Goal: Task Accomplishment & Management: Complete application form

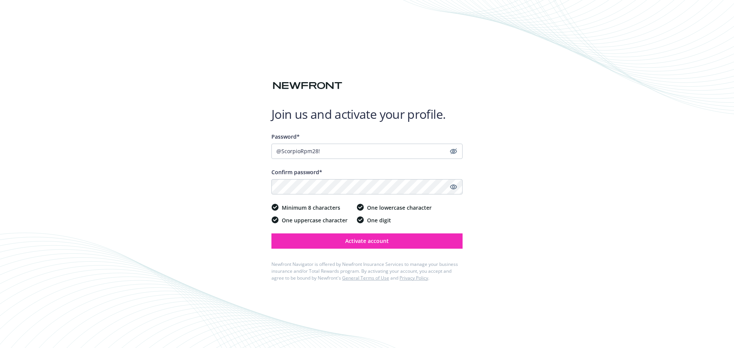
click at [569, 172] on div "Join us and activate your profile. Password* @ScorpioRpm28! Confirm password* M…" at bounding box center [367, 174] width 734 height 348
click at [456, 188] on icon "Show password" at bounding box center [453, 186] width 7 height 7
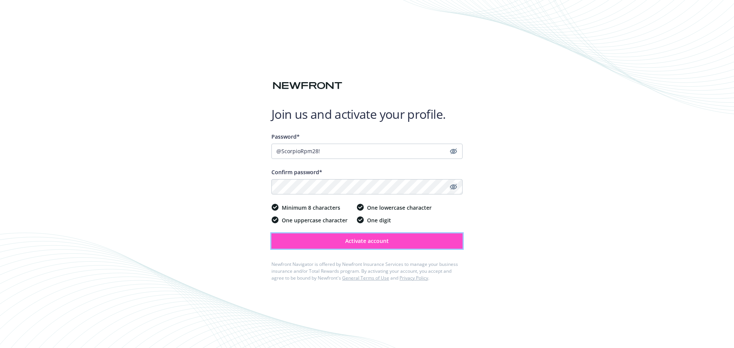
click at [364, 239] on span "Activate account" at bounding box center [367, 240] width 44 height 7
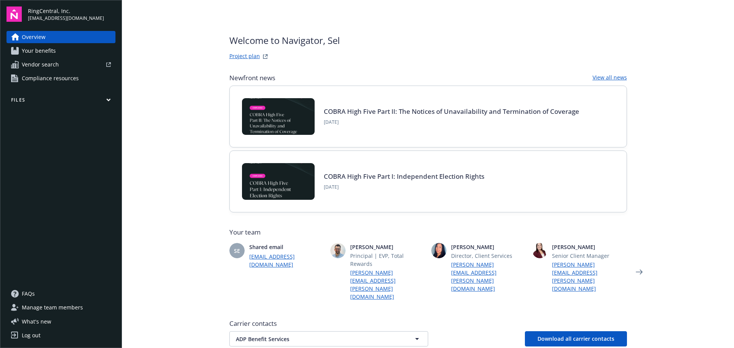
click at [68, 50] on link "Your benefits" at bounding box center [60, 51] width 109 height 12
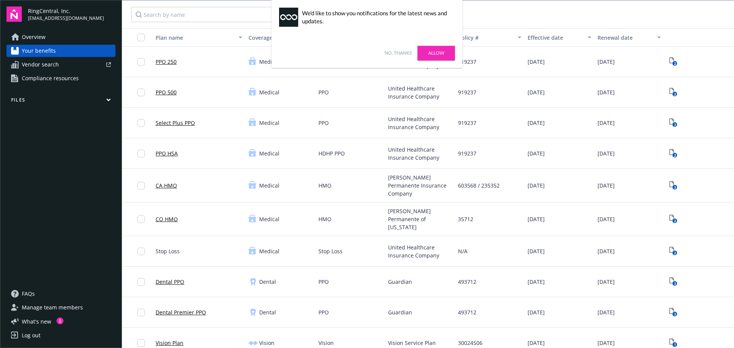
click at [442, 52] on link "Allow" at bounding box center [435, 53] width 37 height 15
